Goal: Task Accomplishment & Management: Manage account settings

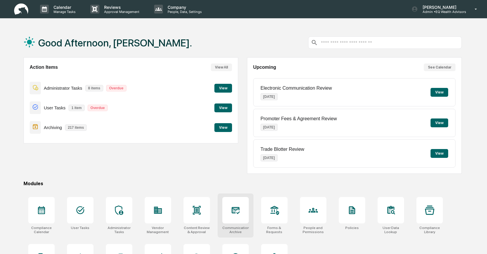
click at [231, 212] on icon at bounding box center [235, 209] width 9 height 9
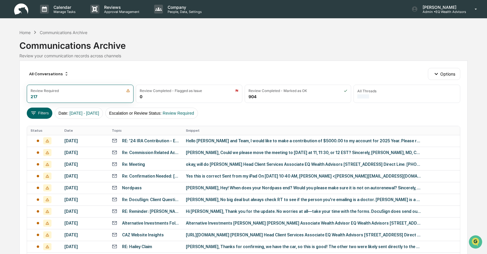
click at [86, 141] on div "[DATE]" at bounding box center [84, 140] width 40 height 5
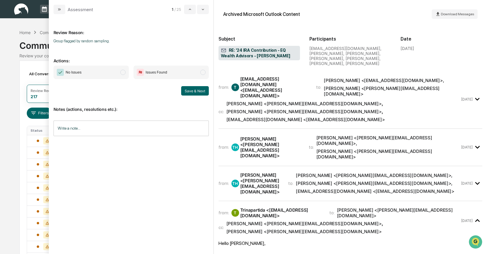
click at [262, 81] on div "[EMAIL_ADDRESS][DOMAIN_NAME] <[EMAIL_ADDRESS][DOMAIN_NAME]>" at bounding box center [274, 87] width 69 height 22
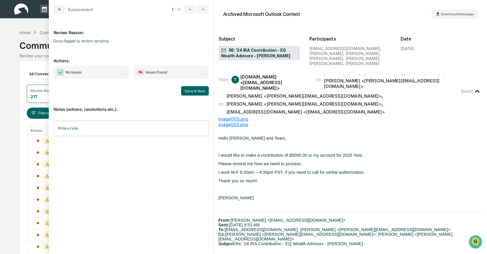
scroll to position [9, 0]
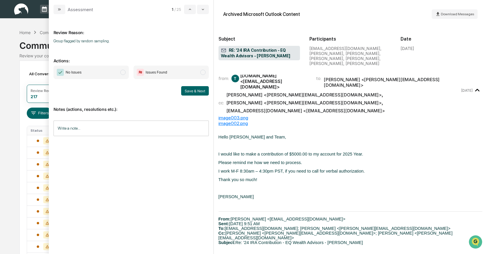
click at [124, 73] on span "modal" at bounding box center [122, 72] width 5 height 5
click at [187, 89] on button "Save & Next" at bounding box center [195, 90] width 28 height 9
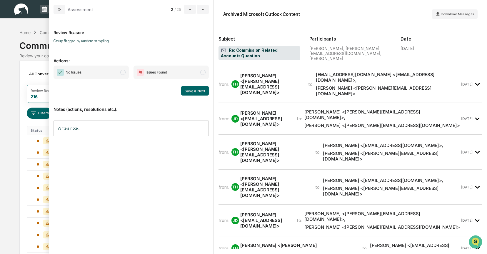
click at [276, 81] on div "[PERSON_NAME] <[PERSON_NAME][EMAIL_ADDRESS][DOMAIN_NAME]>" at bounding box center [270, 84] width 61 height 22
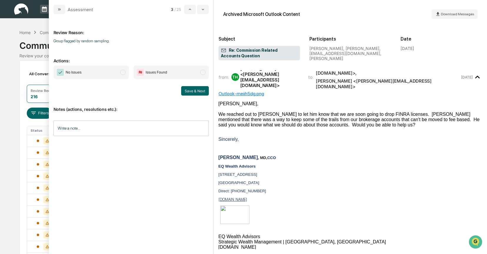
scroll to position [5, 0]
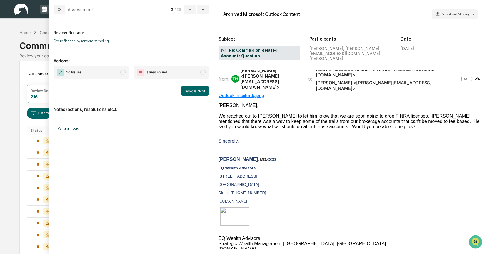
click at [123, 72] on span "modal" at bounding box center [122, 72] width 5 height 5
click at [190, 91] on button "Save & Next" at bounding box center [195, 90] width 28 height 9
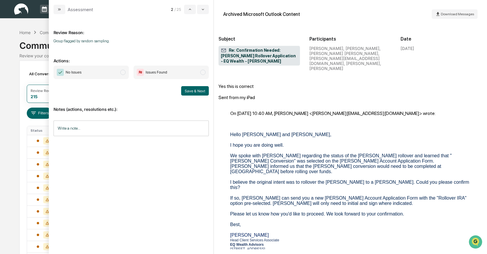
scroll to position [75, 0]
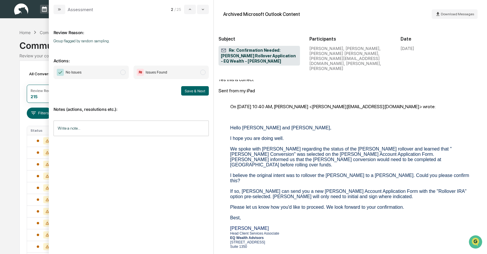
click at [121, 73] on span "modal" at bounding box center [122, 72] width 5 height 5
click at [195, 91] on button "Save & Next" at bounding box center [195, 90] width 28 height 9
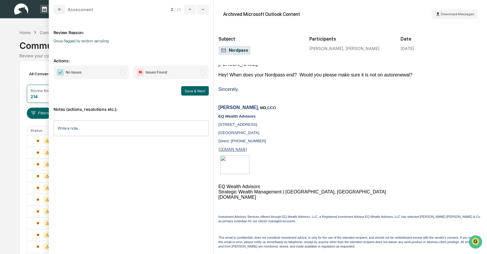
scroll to position [41, 0]
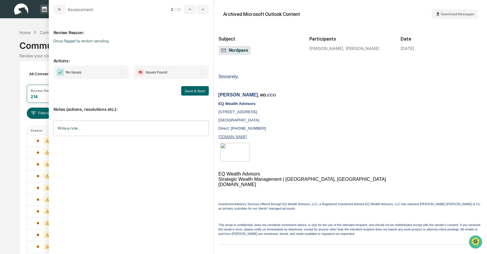
click at [126, 73] on span "No Issues" at bounding box center [90, 73] width 75 height 14
click at [185, 90] on button "Save & Next" at bounding box center [195, 90] width 28 height 9
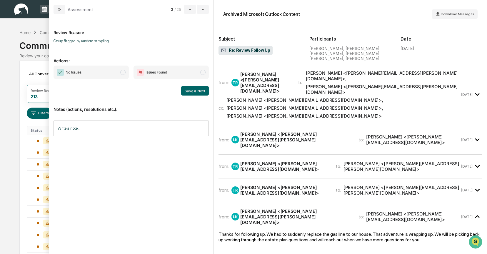
scroll to position [1, 0]
click at [261, 131] on div "[PERSON_NAME] <[PERSON_NAME][EMAIL_ADDRESS][PERSON_NAME][DOMAIN_NAME]>" at bounding box center [295, 139] width 111 height 17
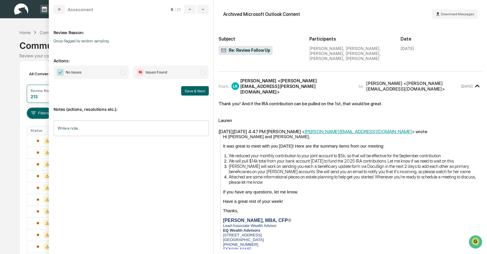
scroll to position [56, 0]
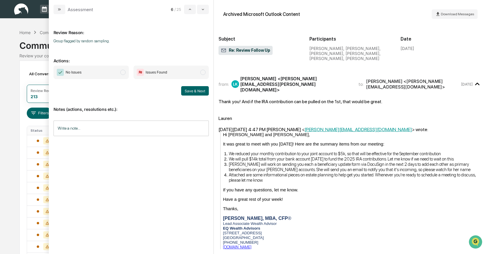
click at [121, 72] on span "modal" at bounding box center [122, 72] width 5 height 5
click at [193, 90] on button "Save & Next" at bounding box center [195, 90] width 28 height 9
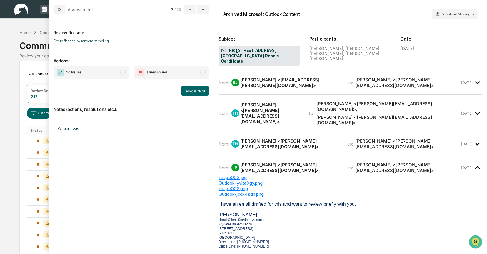
click at [128, 74] on span "No Issues" at bounding box center [90, 73] width 75 height 14
click at [201, 91] on button "Save & Next" at bounding box center [195, 90] width 28 height 9
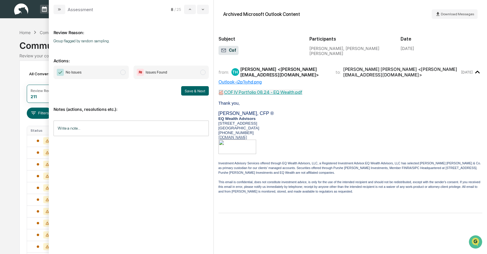
click at [123, 73] on span "modal" at bounding box center [122, 72] width 5 height 5
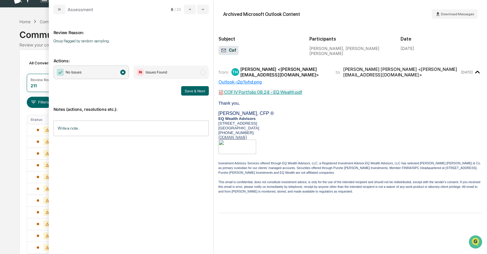
scroll to position [16, 0]
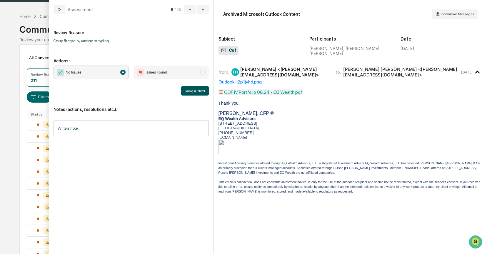
click at [192, 92] on button "Save & Next" at bounding box center [195, 90] width 28 height 9
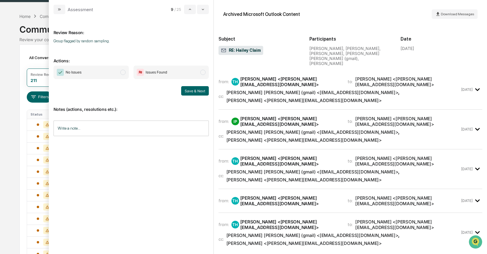
click at [271, 90] on div "[PERSON_NAME] [PERSON_NAME] (gmail) <[EMAIL_ADDRESS][DOMAIN_NAME]>" at bounding box center [312, 93] width 172 height 6
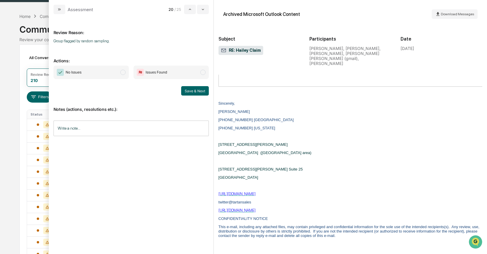
scroll to position [198, 0]
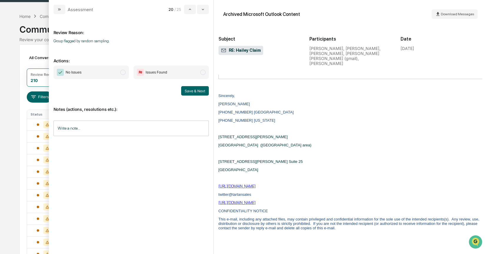
drag, startPoint x: 123, startPoint y: 72, endPoint x: 131, endPoint y: 74, distance: 8.2
click at [123, 72] on span "modal" at bounding box center [122, 72] width 5 height 5
click at [190, 89] on button "Save & Next" at bounding box center [195, 90] width 28 height 9
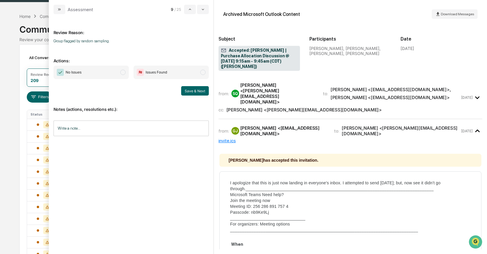
click at [121, 72] on span "modal" at bounding box center [122, 72] width 5 height 5
click at [186, 88] on button "Save & Next" at bounding box center [195, 90] width 28 height 9
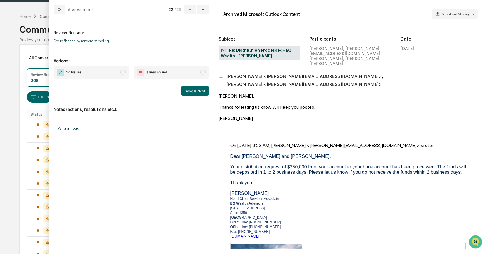
scroll to position [75, 0]
click at [123, 73] on span "modal" at bounding box center [122, 72] width 5 height 5
click at [195, 89] on button "Save & Next" at bounding box center [195, 90] width 28 height 9
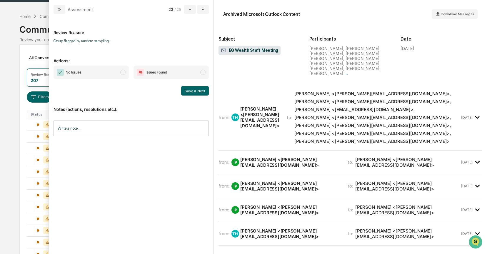
scroll to position [146, 0]
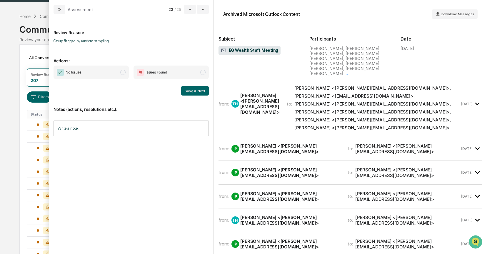
click at [268, 143] on div "[PERSON_NAME] <[PERSON_NAME][EMAIL_ADDRESS][DOMAIN_NAME]>" at bounding box center [290, 148] width 100 height 11
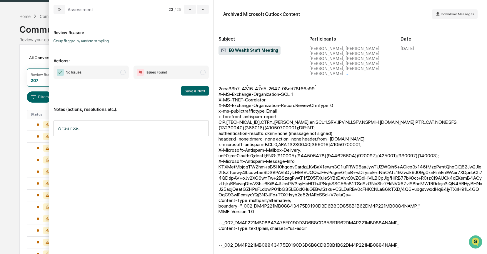
scroll to position [369, 0]
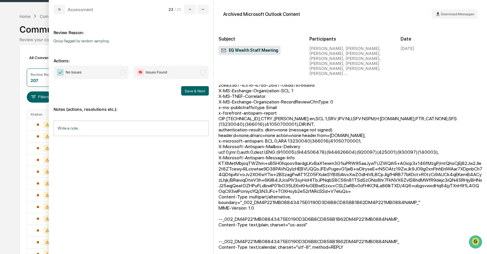
click at [123, 71] on span "modal" at bounding box center [122, 72] width 5 height 5
click at [192, 91] on button "Save & Next" at bounding box center [195, 90] width 28 height 9
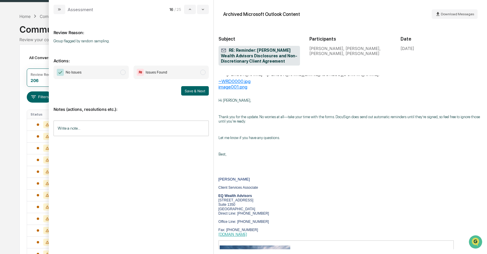
scroll to position [41, 0]
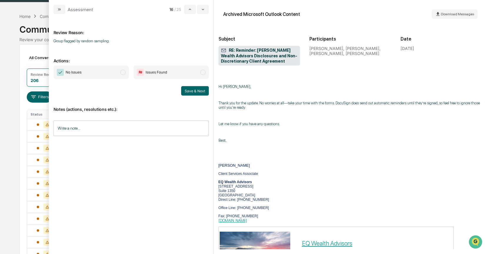
click at [122, 73] on span "modal" at bounding box center [122, 72] width 5 height 5
click at [184, 88] on button "Save & Next" at bounding box center [195, 90] width 28 height 9
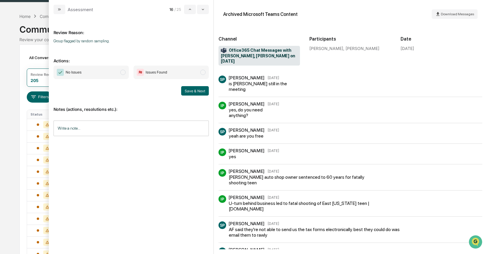
click at [124, 73] on span "modal" at bounding box center [122, 72] width 5 height 5
click at [200, 89] on button "Save & Next" at bounding box center [195, 90] width 28 height 9
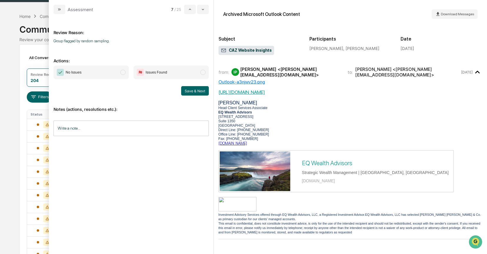
click at [124, 73] on span "modal" at bounding box center [122, 72] width 5 height 5
drag, startPoint x: 185, startPoint y: 90, endPoint x: 192, endPoint y: 86, distance: 8.3
click at [185, 90] on button "Save & Next" at bounding box center [195, 90] width 28 height 9
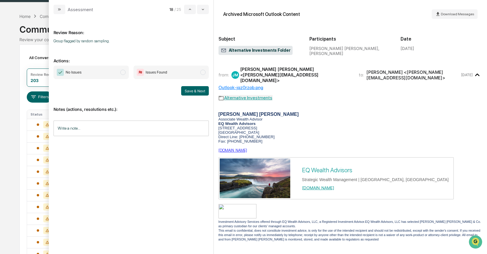
click at [124, 73] on span "modal" at bounding box center [122, 72] width 5 height 5
click at [188, 88] on button "Save & Next" at bounding box center [195, 90] width 28 height 9
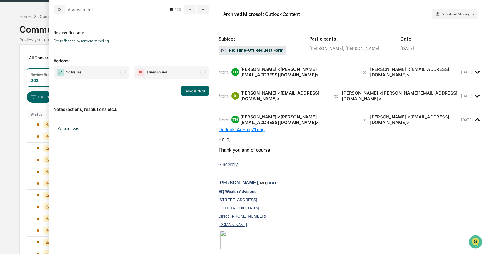
click at [279, 73] on div "[PERSON_NAME] <[PERSON_NAME][EMAIL_ADDRESS][DOMAIN_NAME]>" at bounding box center [297, 71] width 115 height 11
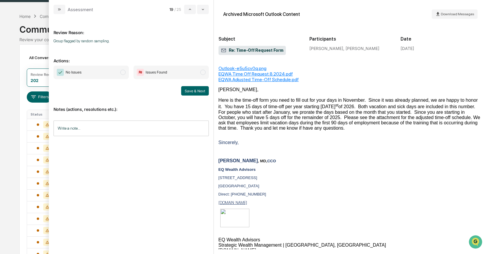
scroll to position [24, 0]
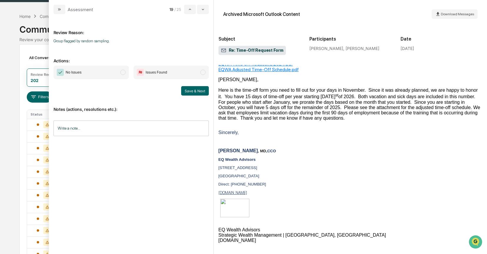
click at [121, 73] on span "modal" at bounding box center [122, 72] width 5 height 5
click at [197, 91] on button "Save & Next" at bounding box center [195, 90] width 28 height 9
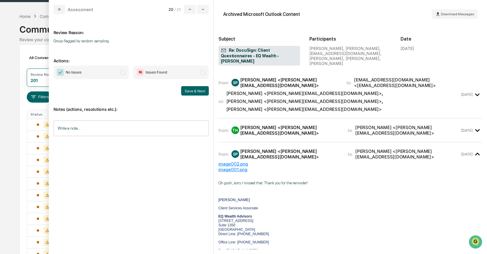
click at [290, 91] on div "[PERSON_NAME] <[PERSON_NAME][EMAIL_ADDRESS][DOMAIN_NAME]>" at bounding box center [303, 94] width 155 height 6
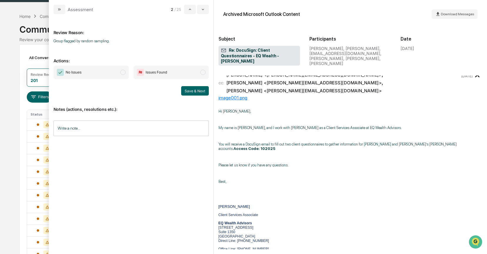
scroll to position [20, 0]
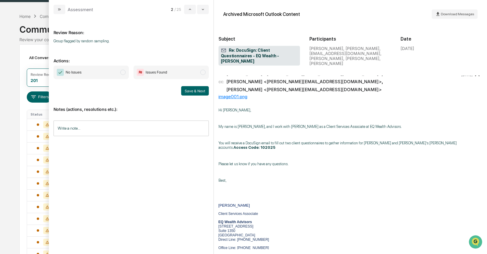
click at [123, 73] on span "modal" at bounding box center [122, 72] width 5 height 5
click at [188, 90] on button "Save & Next" at bounding box center [195, 90] width 28 height 9
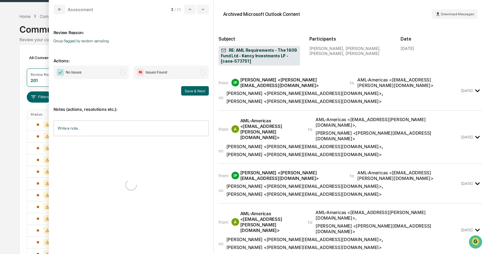
click at [289, 86] on div "from: IP [PERSON_NAME] <[PERSON_NAME][EMAIL_ADDRESS][DOMAIN_NAME]> to: AML-Amer…" at bounding box center [339, 90] width 242 height 27
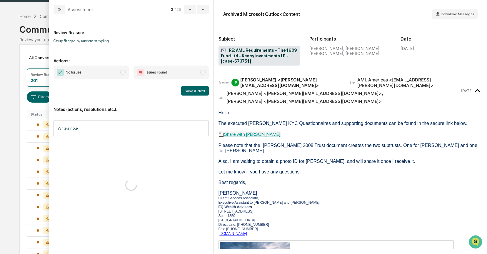
click at [120, 71] on span "modal" at bounding box center [122, 72] width 5 height 5
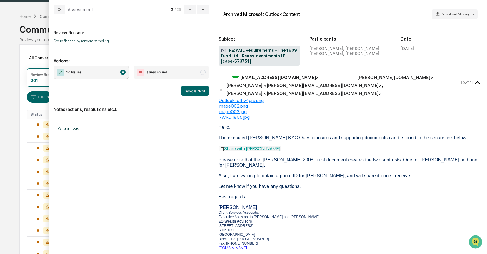
click at [190, 89] on button "Save & Next" at bounding box center [195, 90] width 28 height 9
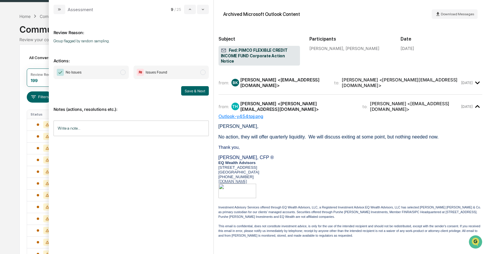
drag, startPoint x: 122, startPoint y: 73, endPoint x: 159, endPoint y: 84, distance: 38.0
click at [122, 73] on span "modal" at bounding box center [122, 72] width 5 height 5
click at [186, 90] on button "Save & Next" at bounding box center [195, 90] width 28 height 9
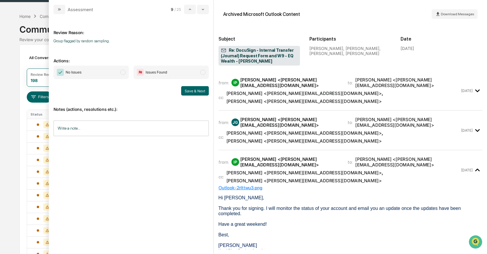
click at [282, 91] on div "[PERSON_NAME] <[PERSON_NAME][EMAIL_ADDRESS][DOMAIN_NAME]>" at bounding box center [303, 94] width 155 height 6
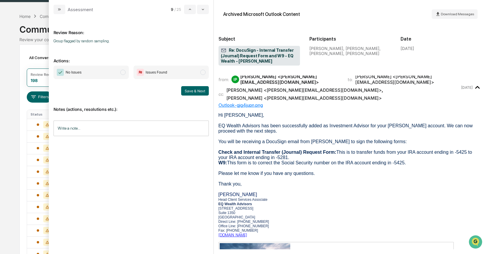
scroll to position [4, 0]
click at [123, 72] on span "modal" at bounding box center [122, 72] width 5 height 5
click at [196, 92] on button "Save & Next" at bounding box center [195, 90] width 28 height 9
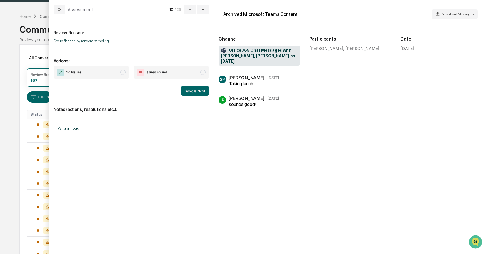
scroll to position [17, 0]
click at [123, 72] on span "modal" at bounding box center [122, 72] width 5 height 5
click at [193, 89] on button "Save & Next" at bounding box center [195, 90] width 28 height 9
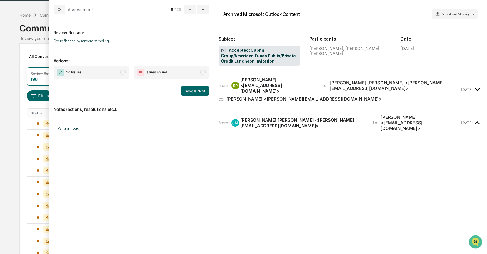
click at [124, 73] on span "modal" at bounding box center [122, 72] width 5 height 5
click at [193, 89] on button "Save & Next" at bounding box center [195, 90] width 28 height 9
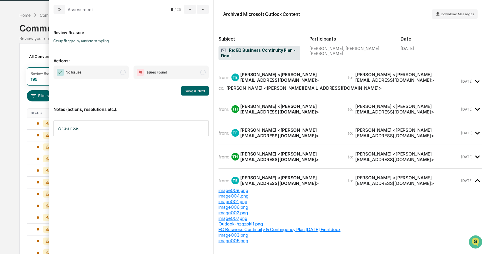
click at [123, 73] on span "modal" at bounding box center [122, 72] width 5 height 5
click at [192, 89] on button "Save & Next" at bounding box center [195, 90] width 28 height 9
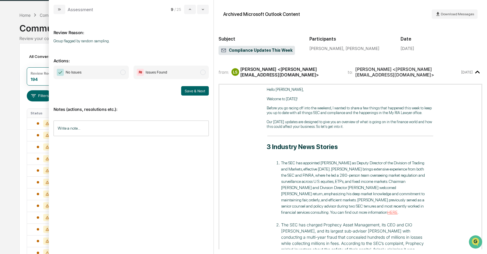
click at [124, 72] on span "modal" at bounding box center [122, 72] width 5 height 5
click at [193, 90] on button "Save & Next" at bounding box center [195, 90] width 28 height 9
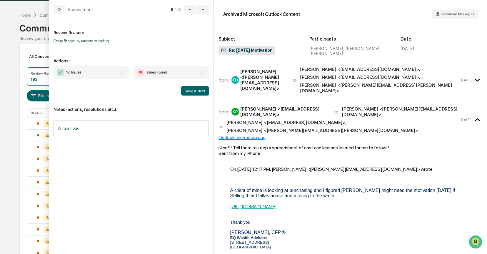
click at [123, 73] on span "modal" at bounding box center [122, 72] width 5 height 5
click at [185, 90] on button "Save & Next" at bounding box center [195, 90] width 28 height 9
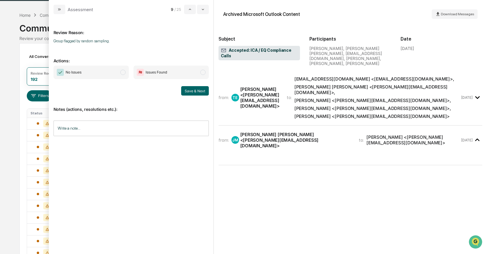
click at [123, 73] on span "modal" at bounding box center [122, 72] width 5 height 5
click at [190, 91] on button "Save & Next" at bounding box center [195, 90] width 28 height 9
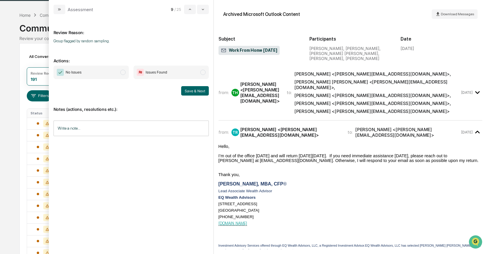
click at [125, 72] on span "modal" at bounding box center [122, 72] width 5 height 5
click at [186, 91] on button "Save & Next" at bounding box center [195, 90] width 28 height 9
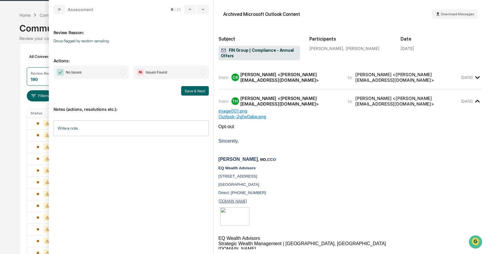
click at [125, 74] on span "No Issues" at bounding box center [90, 73] width 75 height 14
click at [196, 89] on button "Save & Next" at bounding box center [195, 90] width 28 height 9
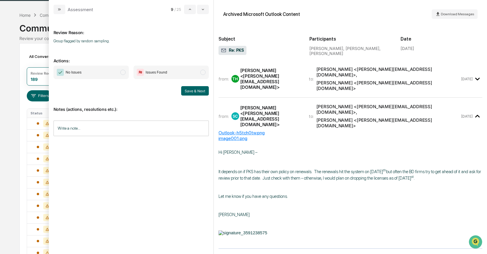
click at [124, 73] on span "modal" at bounding box center [122, 72] width 5 height 5
click at [190, 92] on button "Save & Next" at bounding box center [195, 90] width 28 height 9
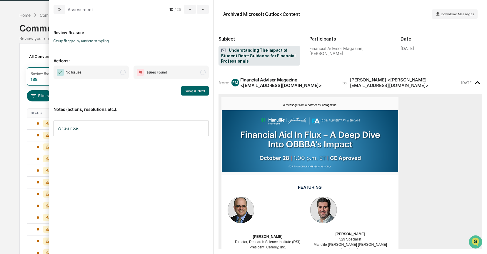
click at [123, 74] on span "modal" at bounding box center [122, 72] width 5 height 5
click at [190, 88] on button "Save & Next" at bounding box center [195, 90] width 28 height 9
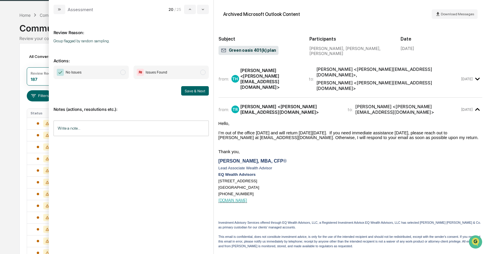
click at [125, 72] on span "No Issues" at bounding box center [90, 73] width 75 height 14
click at [183, 91] on button "Save & Next" at bounding box center [195, 90] width 28 height 9
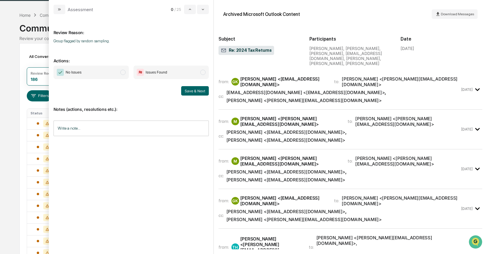
click at [268, 90] on div "[EMAIL_ADDRESS][DOMAIN_NAME] <[EMAIL_ADDRESS][DOMAIN_NAME]>" at bounding box center [305, 93] width 158 height 6
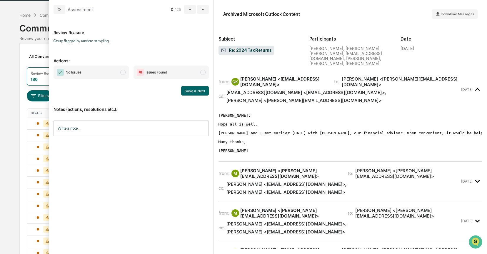
click at [262, 181] on div "[PERSON_NAME] <[EMAIL_ADDRESS][DOMAIN_NAME]>" at bounding box center [285, 184] width 119 height 6
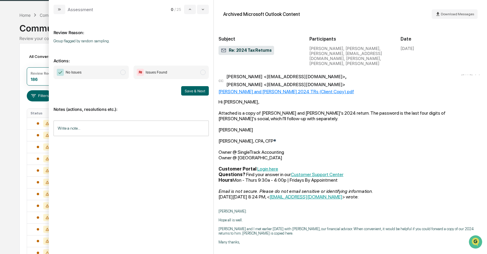
scroll to position [113, 0]
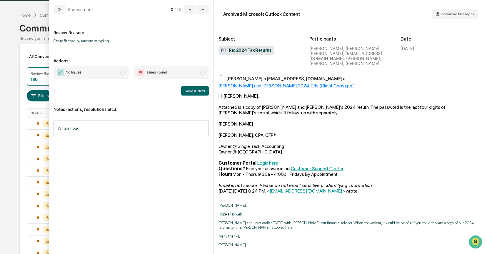
click at [122, 73] on span "modal" at bounding box center [122, 72] width 5 height 5
click at [196, 89] on button "Save & Next" at bounding box center [195, 90] width 28 height 9
click at [187, 91] on button "Save & Next" at bounding box center [195, 90] width 28 height 9
click at [122, 73] on span "modal" at bounding box center [122, 72] width 5 height 5
click at [191, 91] on button "Save & Next" at bounding box center [195, 90] width 28 height 9
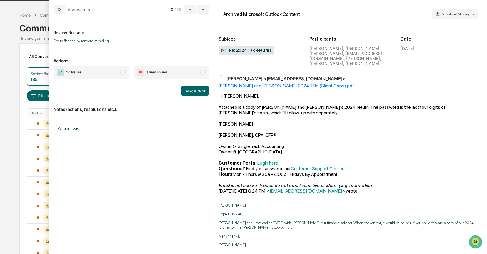
click at [124, 73] on span "modal" at bounding box center [122, 72] width 5 height 5
click at [187, 89] on button "Save & Next" at bounding box center [195, 90] width 28 height 9
click at [166, 95] on div "Save & Next" at bounding box center [130, 90] width 155 height 9
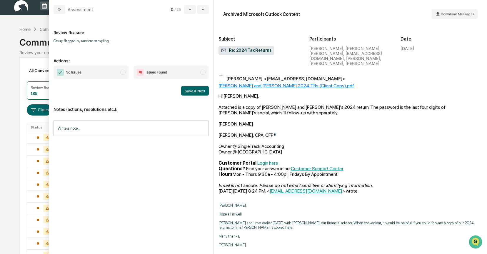
scroll to position [0, 0]
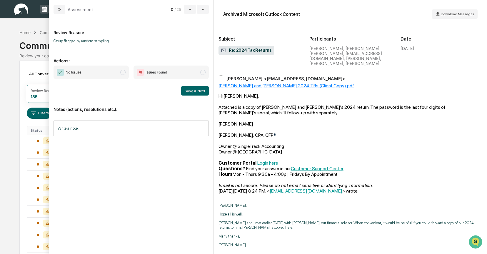
click at [125, 73] on span "modal" at bounding box center [122, 72] width 5 height 5
click at [188, 91] on button "Save & Next" at bounding box center [195, 90] width 28 height 9
click at [58, 10] on icon "modal" at bounding box center [59, 9] width 5 height 5
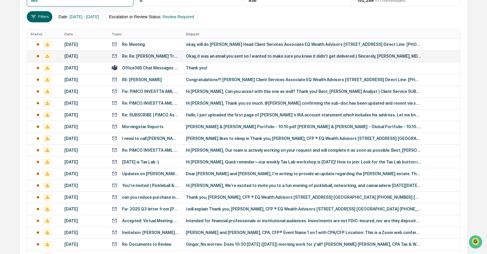
scroll to position [102, 0]
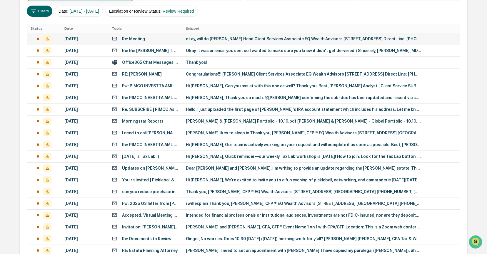
click at [135, 40] on div "Re: Meeting" at bounding box center [133, 38] width 23 height 5
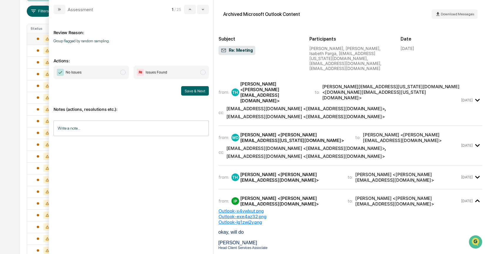
click at [252, 106] on div "[EMAIL_ADDRESS][DOMAIN_NAME] <[EMAIL_ADDRESS][DOMAIN_NAME]>" at bounding box center [305, 109] width 158 height 6
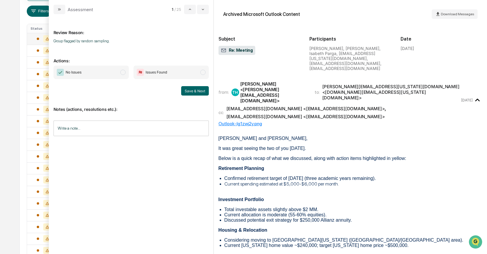
scroll to position [103, 0]
click at [123, 72] on span "modal" at bounding box center [122, 72] width 5 height 5
click at [202, 91] on button "Save & Next" at bounding box center [195, 90] width 28 height 9
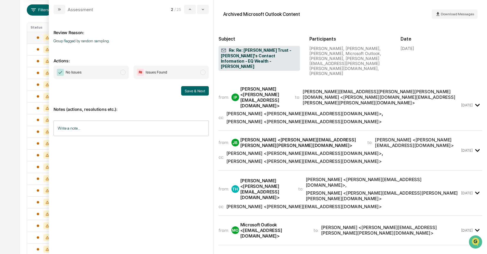
click at [264, 111] on div "[PERSON_NAME] <[PERSON_NAME][EMAIL_ADDRESS][DOMAIN_NAME]>" at bounding box center [303, 114] width 155 height 6
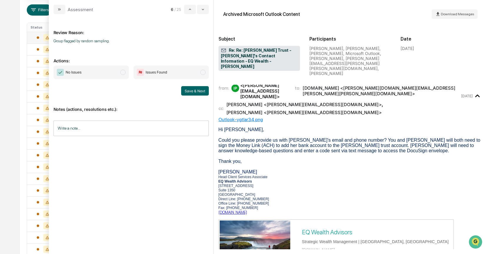
scroll to position [12, 0]
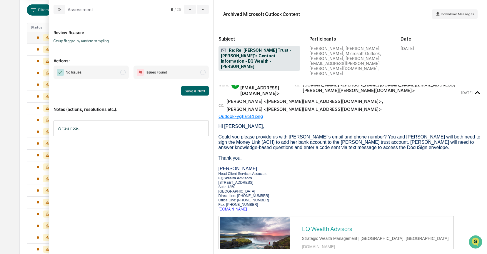
click at [125, 73] on span "modal" at bounding box center [122, 72] width 5 height 5
click at [185, 91] on button "Save & Next" at bounding box center [195, 90] width 28 height 9
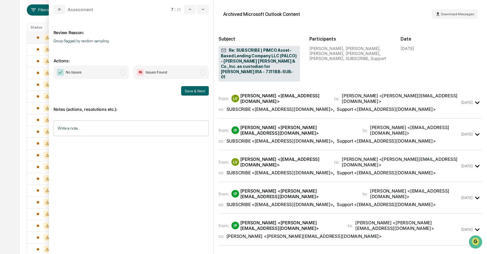
click at [288, 99] on div "from: LV [PERSON_NAME] <[EMAIL_ADDRESS][DOMAIN_NAME]> to: [PERSON_NAME] <[PERSO…" at bounding box center [339, 102] width 242 height 19
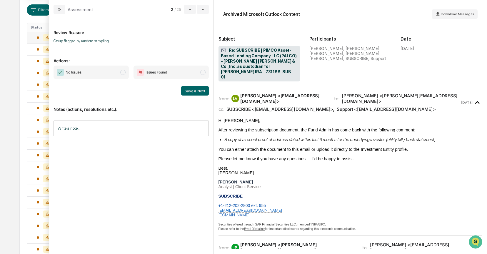
click at [120, 70] on span "No Issues" at bounding box center [90, 73] width 75 height 14
click at [186, 90] on button "Save & Next" at bounding box center [195, 90] width 28 height 9
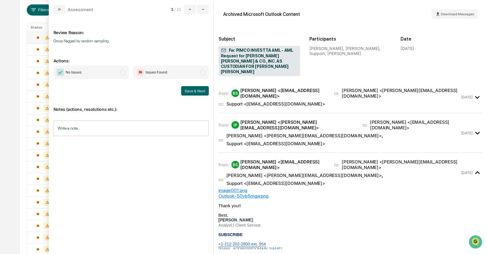
click at [123, 73] on span "modal" at bounding box center [122, 72] width 5 height 5
click at [191, 89] on button "Save & Next" at bounding box center [195, 90] width 28 height 9
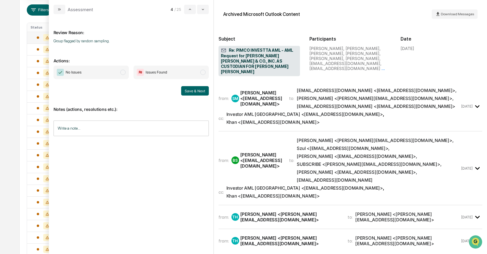
click at [271, 95] on div "[PERSON_NAME] <[EMAIL_ADDRESS][DOMAIN_NAME]>" at bounding box center [261, 98] width 42 height 17
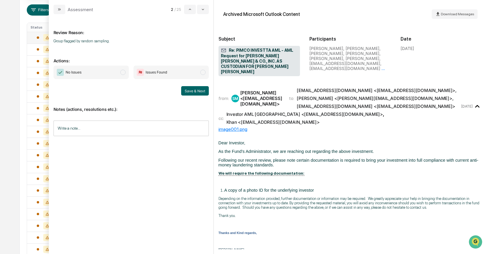
click at [126, 72] on span "No Issues" at bounding box center [90, 73] width 75 height 14
click at [192, 92] on button "Save & Next" at bounding box center [195, 90] width 28 height 9
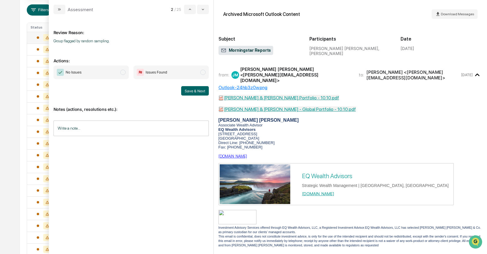
click at [121, 73] on span "modal" at bounding box center [122, 72] width 5 height 5
click at [188, 89] on button "Save & Next" at bounding box center [195, 90] width 28 height 9
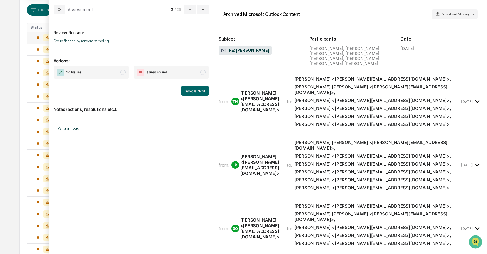
click at [124, 73] on span "modal" at bounding box center [122, 72] width 5 height 5
click at [183, 89] on button "Save & Next" at bounding box center [195, 90] width 28 height 9
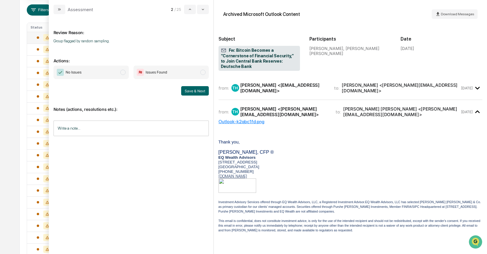
click at [124, 73] on span "modal" at bounding box center [122, 72] width 5 height 5
click at [199, 91] on button "Save & Next" at bounding box center [195, 90] width 28 height 9
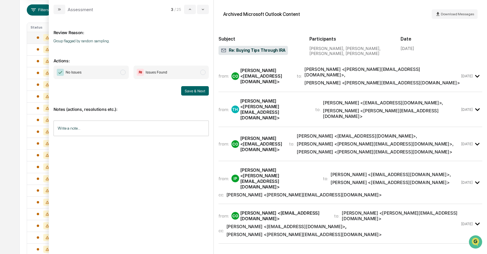
click at [265, 98] on div "[PERSON_NAME] <[PERSON_NAME][EMAIL_ADDRESS][DOMAIN_NAME]>" at bounding box center [274, 109] width 68 height 22
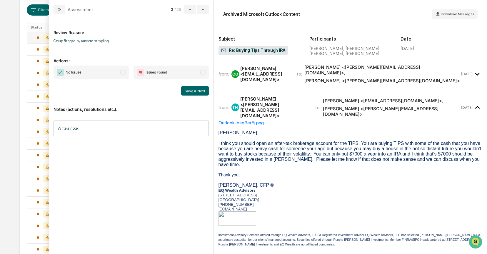
scroll to position [2, 0]
click at [124, 74] on span "modal" at bounding box center [122, 72] width 5 height 5
click at [191, 93] on button "Save & Next" at bounding box center [195, 90] width 28 height 9
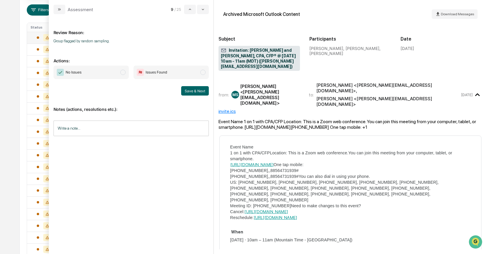
click at [124, 74] on span "modal" at bounding box center [122, 72] width 5 height 5
click at [195, 92] on button "Save & Next" at bounding box center [195, 90] width 28 height 9
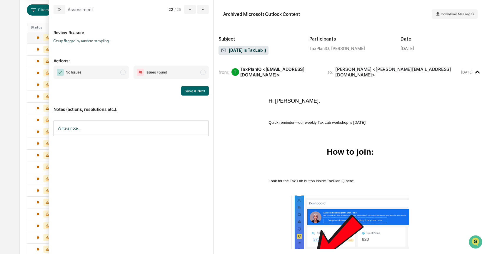
click at [122, 75] on span "No Issues" at bounding box center [90, 73] width 75 height 14
click at [199, 91] on button "Save & Next" at bounding box center [195, 90] width 28 height 9
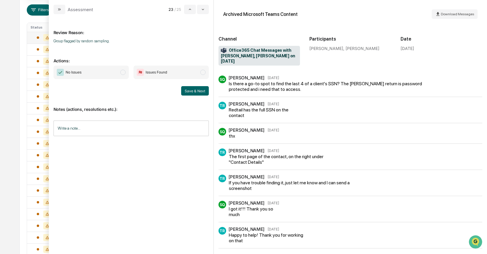
click at [123, 73] on span "modal" at bounding box center [122, 72] width 5 height 5
click at [192, 92] on button "Save & Next" at bounding box center [195, 90] width 28 height 9
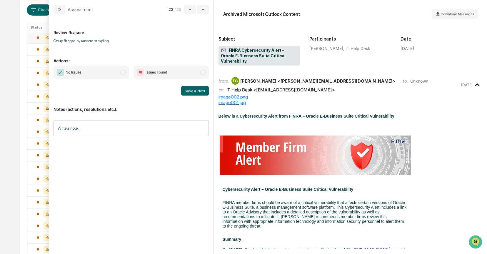
click at [123, 71] on span "modal" at bounding box center [122, 72] width 5 height 5
click at [189, 90] on button "Save & Next" at bounding box center [195, 90] width 28 height 9
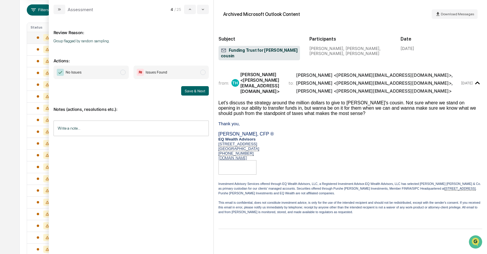
click at [125, 72] on span "modal" at bounding box center [122, 72] width 5 height 5
click at [197, 93] on button "Save & Next" at bounding box center [195, 90] width 28 height 9
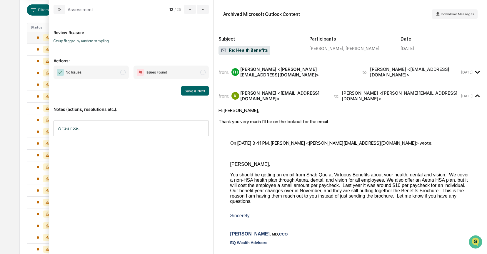
click at [123, 72] on span "modal" at bounding box center [122, 72] width 5 height 5
click at [196, 92] on button "Save & Next" at bounding box center [195, 90] width 28 height 9
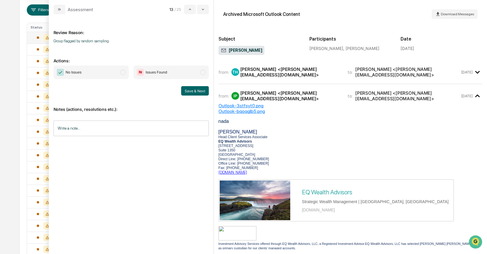
click at [125, 72] on span "modal" at bounding box center [122, 72] width 5 height 5
click at [185, 90] on button "Save & Next" at bounding box center [195, 90] width 28 height 9
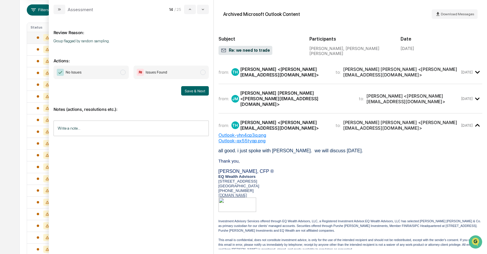
click at [123, 73] on span "modal" at bounding box center [122, 72] width 5 height 5
click at [188, 91] on button "Save & Next" at bounding box center [195, 90] width 28 height 9
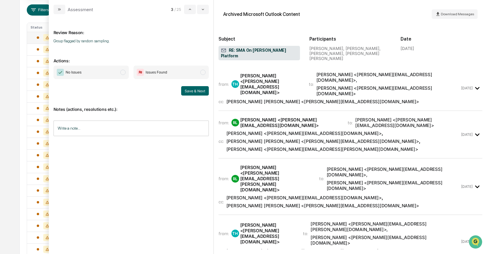
click at [272, 86] on div "from: TH [PERSON_NAME] <[PERSON_NAME][EMAIL_ADDRESS][DOMAIN_NAME]> to: [PERSON_…" at bounding box center [339, 88] width 242 height 33
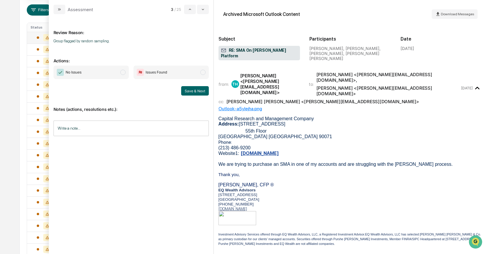
click at [125, 73] on span "modal" at bounding box center [122, 72] width 5 height 5
click at [187, 88] on button "Save & Next" at bounding box center [195, 90] width 28 height 9
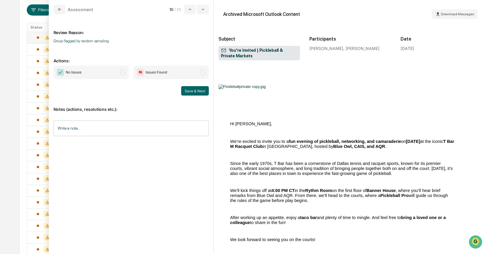
scroll to position [86, 0]
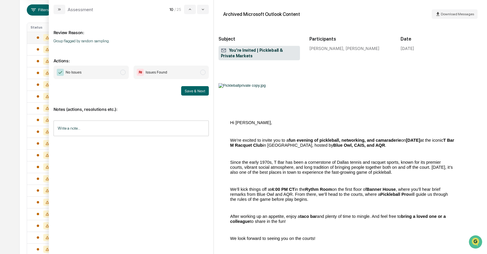
drag, startPoint x: 121, startPoint y: 72, endPoint x: 150, endPoint y: 82, distance: 31.0
click at [121, 72] on span "modal" at bounding box center [122, 72] width 5 height 5
click at [194, 92] on button "Save & Next" at bounding box center [195, 90] width 28 height 9
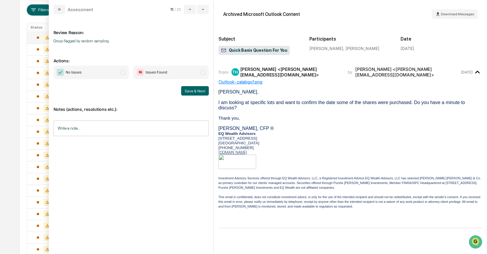
click at [122, 74] on span "modal" at bounding box center [122, 72] width 5 height 5
click at [195, 92] on button "Save & Next" at bounding box center [195, 90] width 28 height 9
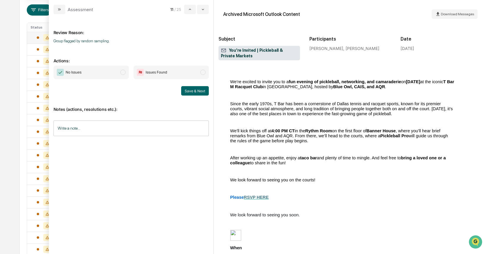
scroll to position [146, 0]
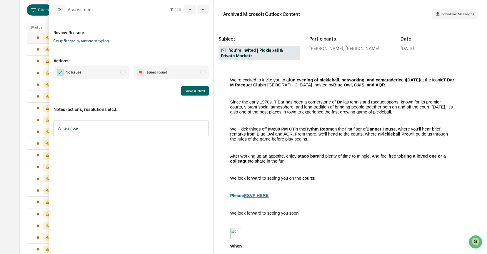
click at [123, 73] on span "modal" at bounding box center [122, 72] width 5 height 5
click at [187, 88] on button "Save & Next" at bounding box center [195, 90] width 28 height 9
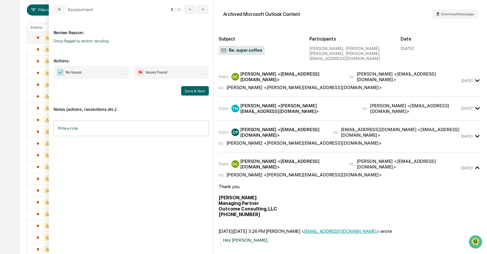
click at [266, 85] on div "[PERSON_NAME] <[PERSON_NAME][EMAIL_ADDRESS][DOMAIN_NAME]>" at bounding box center [303, 88] width 155 height 6
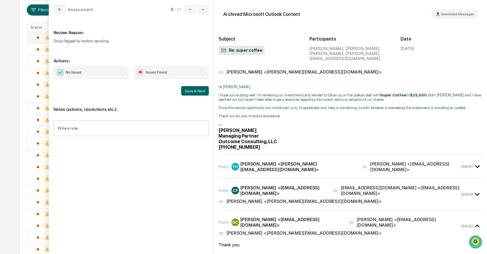
scroll to position [17, 0]
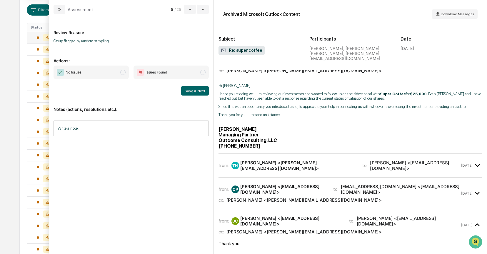
click at [123, 73] on span "modal" at bounding box center [122, 72] width 5 height 5
click at [190, 93] on button "Save & Next" at bounding box center [195, 90] width 28 height 9
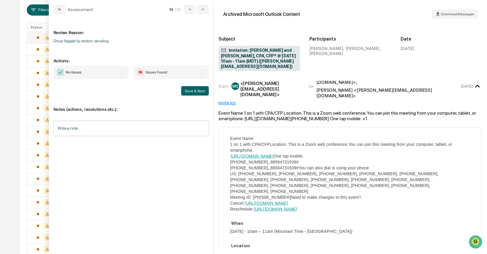
scroll to position [10, 0]
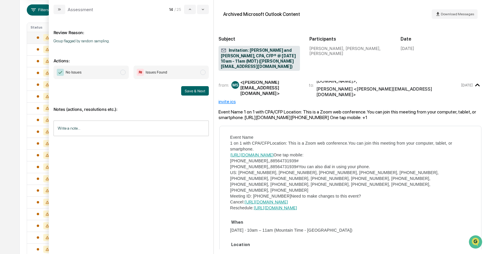
click at [122, 71] on span "modal" at bounding box center [122, 72] width 5 height 5
click at [183, 88] on button "Save & Next" at bounding box center [195, 90] width 28 height 9
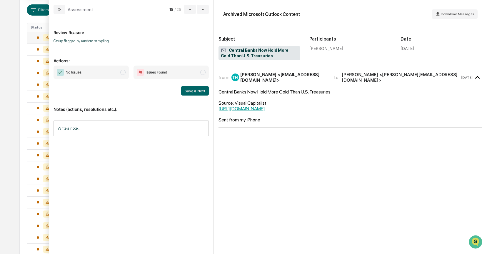
click at [125, 72] on span "modal" at bounding box center [122, 72] width 5 height 5
click at [194, 94] on button "Save & Next" at bounding box center [195, 90] width 28 height 9
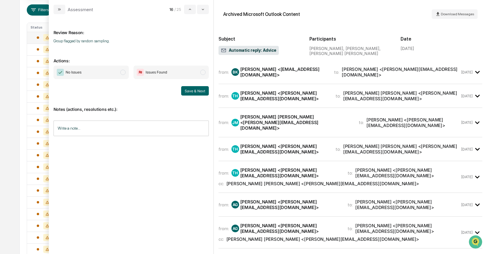
click at [280, 93] on div "[PERSON_NAME] <[PERSON_NAME][EMAIL_ADDRESS][DOMAIN_NAME]>" at bounding box center [284, 95] width 88 height 11
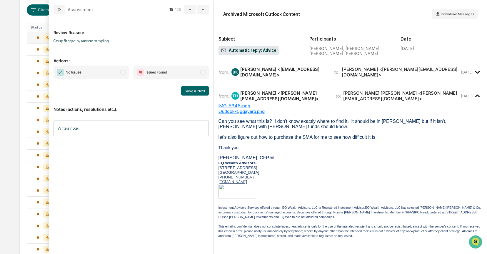
drag, startPoint x: 121, startPoint y: 72, endPoint x: 124, endPoint y: 72, distance: 3.2
click at [121, 72] on span "modal" at bounding box center [122, 72] width 5 height 5
click at [201, 93] on button "Save & Next" at bounding box center [195, 90] width 28 height 9
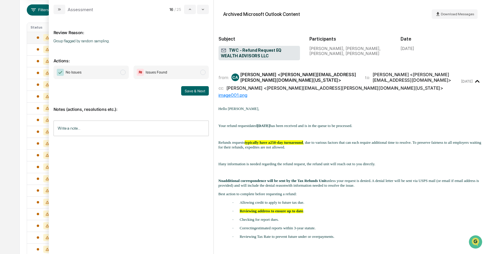
click at [123, 72] on span "modal" at bounding box center [122, 72] width 5 height 5
click at [196, 92] on button "Save & Next" at bounding box center [195, 90] width 28 height 9
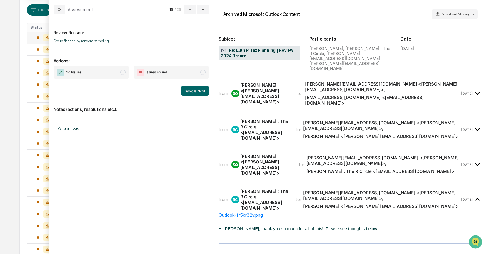
click at [257, 83] on div "[PERSON_NAME] <[PERSON_NAME][EMAIL_ADDRESS][DOMAIN_NAME]>" at bounding box center [265, 93] width 50 height 22
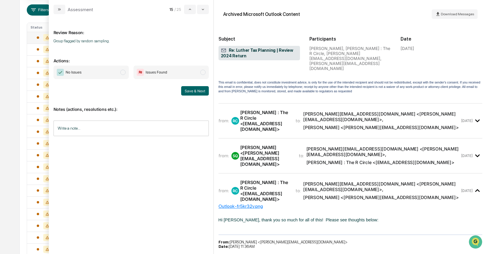
scroll to position [363, 0]
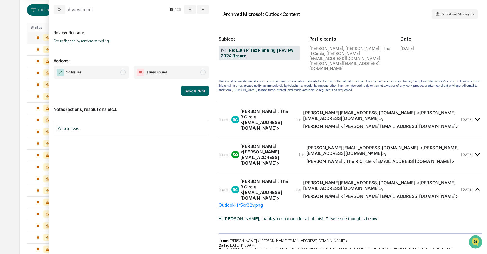
click at [267, 143] on div "[PERSON_NAME] <[PERSON_NAME][EMAIL_ADDRESS][DOMAIN_NAME]>" at bounding box center [265, 154] width 51 height 22
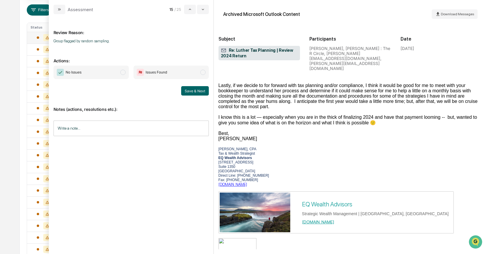
scroll to position [612, 0]
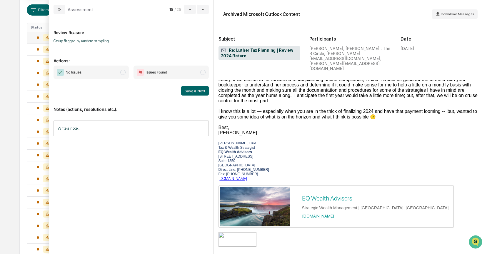
click at [124, 74] on span "modal" at bounding box center [122, 72] width 5 height 5
click at [197, 88] on button "Save & Next" at bounding box center [195, 90] width 28 height 9
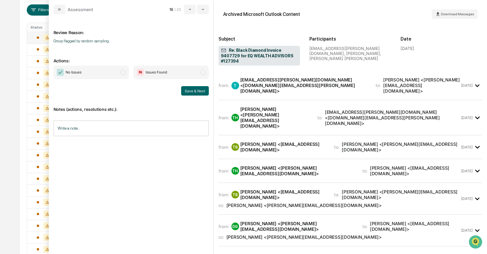
click at [266, 106] on div "[PERSON_NAME] <[PERSON_NAME][EMAIL_ADDRESS][DOMAIN_NAME]>" at bounding box center [275, 117] width 70 height 22
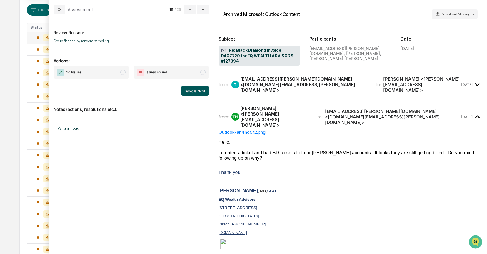
scroll to position [1, 0]
click at [125, 72] on span "modal" at bounding box center [122, 72] width 5 height 5
click at [190, 91] on button "Save & Next" at bounding box center [195, 90] width 28 height 9
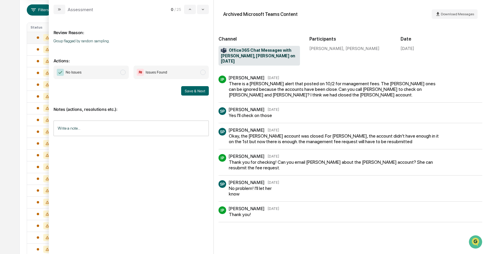
click at [124, 73] on span "modal" at bounding box center [122, 72] width 5 height 5
click at [199, 93] on button "Save & Next" at bounding box center [195, 90] width 28 height 9
click at [190, 89] on button "Save & Next" at bounding box center [195, 90] width 28 height 9
click at [58, 8] on icon "modal" at bounding box center [59, 9] width 5 height 5
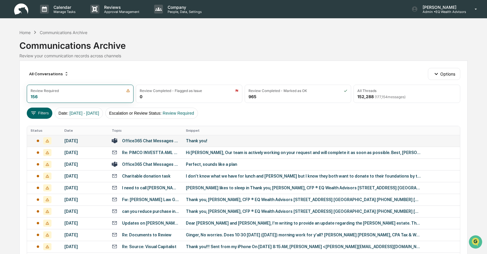
click at [88, 140] on div "[DATE]" at bounding box center [84, 140] width 40 height 5
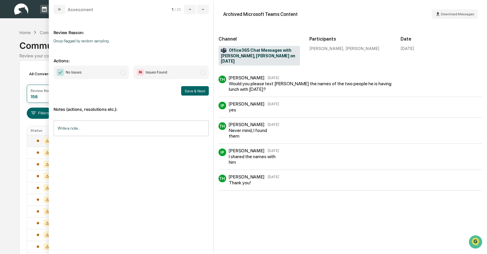
click at [121, 72] on span "modal" at bounding box center [122, 72] width 5 height 5
click at [190, 88] on button "Save & Next" at bounding box center [195, 90] width 28 height 9
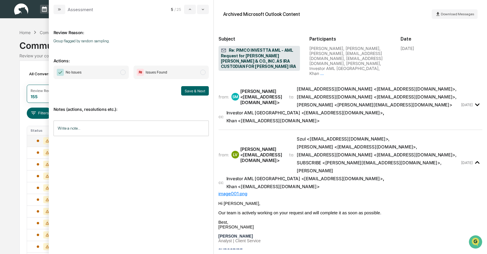
click at [121, 73] on span "modal" at bounding box center [122, 72] width 5 height 5
click at [189, 93] on button "Save & Next" at bounding box center [195, 90] width 28 height 9
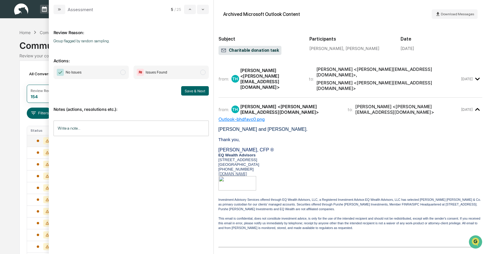
click at [122, 71] on span "modal" at bounding box center [122, 72] width 5 height 5
click at [187, 90] on button "Save & Next" at bounding box center [195, 90] width 28 height 9
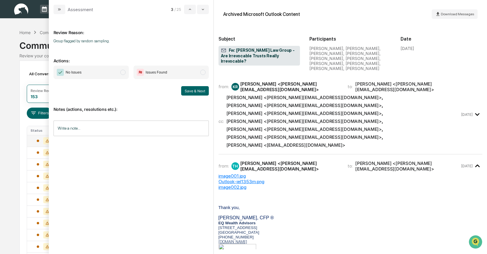
click at [125, 72] on span "modal" at bounding box center [122, 72] width 5 height 5
click at [187, 87] on button "Save & Next" at bounding box center [195, 90] width 28 height 9
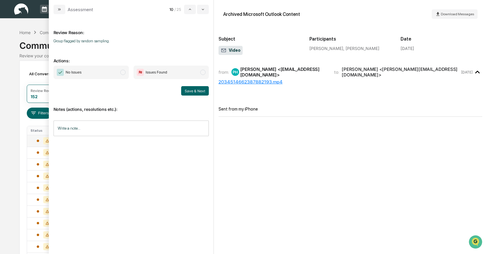
drag, startPoint x: 125, startPoint y: 71, endPoint x: 148, endPoint y: 81, distance: 25.0
click at [125, 71] on span "No Issues" at bounding box center [90, 73] width 75 height 14
click at [185, 91] on button "Save & Next" at bounding box center [195, 90] width 28 height 9
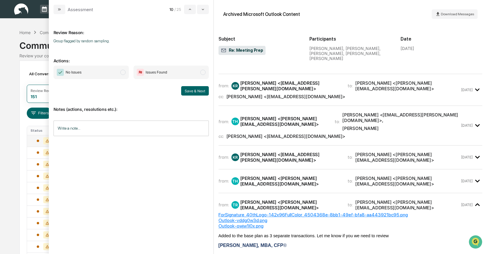
scroll to position [32, 0]
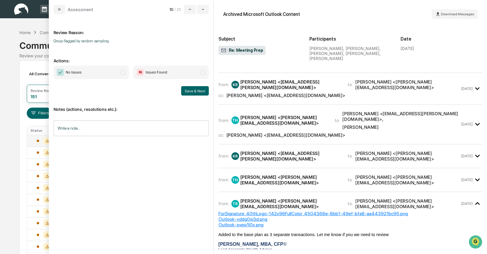
click at [262, 150] on div "[PERSON_NAME] <[EMAIL_ADDRESS][PERSON_NAME][DOMAIN_NAME]>" at bounding box center [290, 155] width 100 height 11
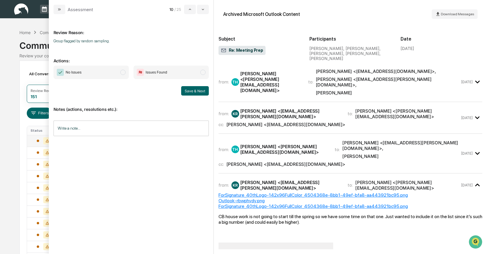
scroll to position [0, 0]
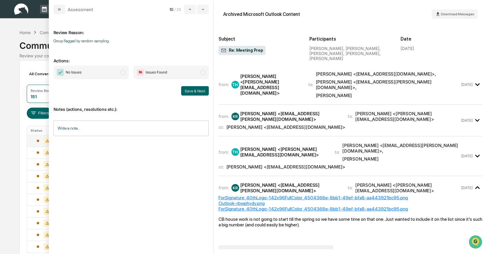
click at [144, 100] on p "Notes (actions, resolutions etc.):" at bounding box center [130, 106] width 155 height 12
click at [123, 73] on span "modal" at bounding box center [122, 72] width 5 height 5
click at [198, 93] on button "Save & Next" at bounding box center [195, 90] width 28 height 9
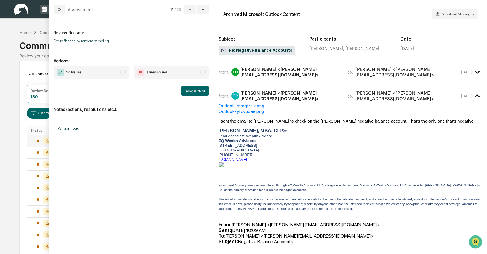
click at [124, 72] on span "modal" at bounding box center [122, 72] width 5 height 5
click at [185, 90] on button "Save & Next" at bounding box center [195, 90] width 28 height 9
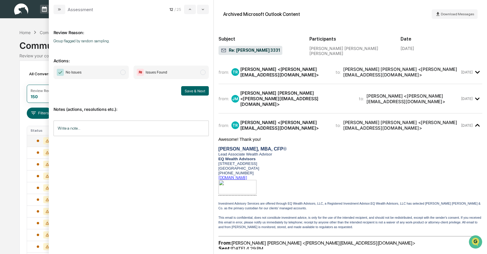
click at [123, 70] on span "modal" at bounding box center [122, 72] width 5 height 5
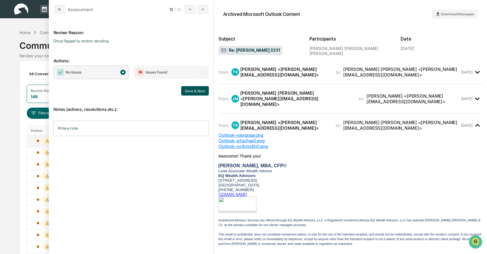
click at [190, 89] on button "Save & Next" at bounding box center [195, 90] width 28 height 9
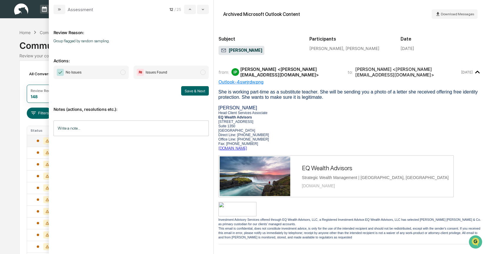
click at [125, 73] on span "modal" at bounding box center [122, 72] width 5 height 5
click at [204, 94] on button "Save & Next" at bounding box center [195, 90] width 28 height 9
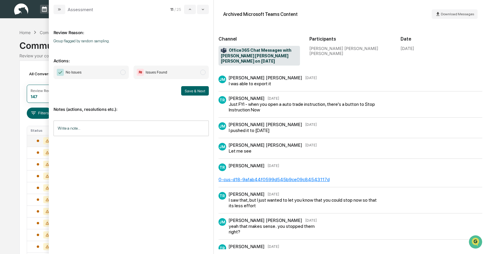
click at [123, 72] on span "modal" at bounding box center [122, 72] width 5 height 5
click at [189, 91] on button "Save & Next" at bounding box center [195, 90] width 28 height 9
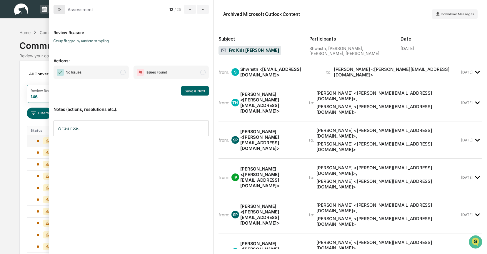
click at [58, 9] on icon "modal" at bounding box center [59, 9] width 5 height 5
